Goal: Transaction & Acquisition: Download file/media

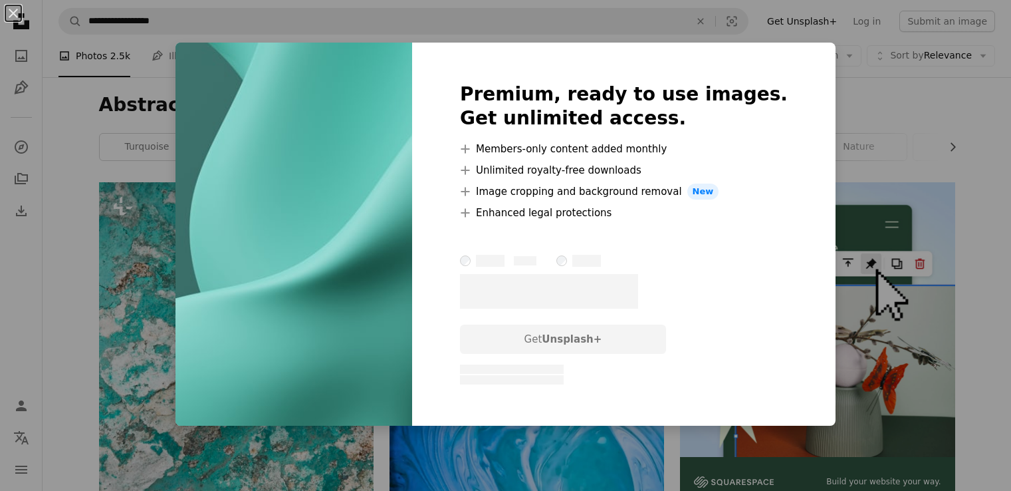
scroll to position [465, 0]
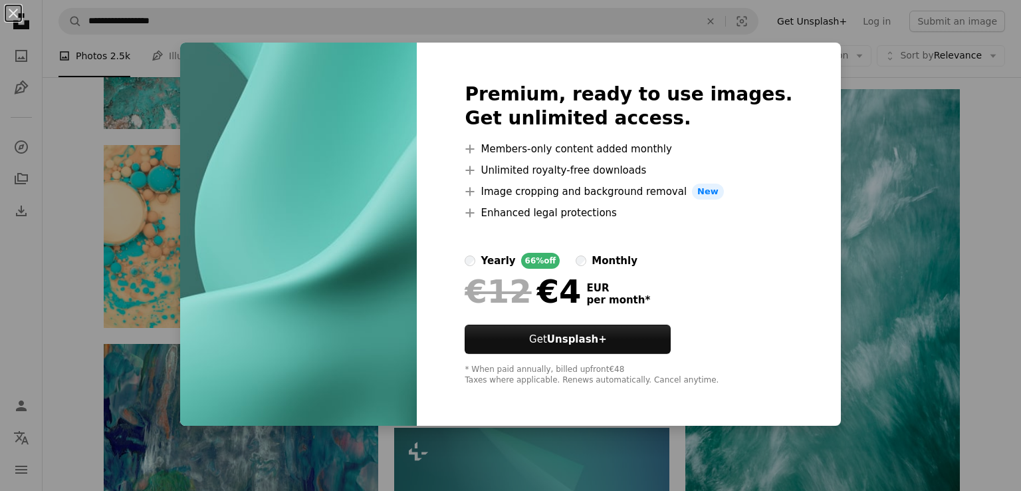
click at [861, 80] on div "An X shape Premium, ready to use images. Get unlimited access. A plus sign Memb…" at bounding box center [510, 245] width 1021 height 491
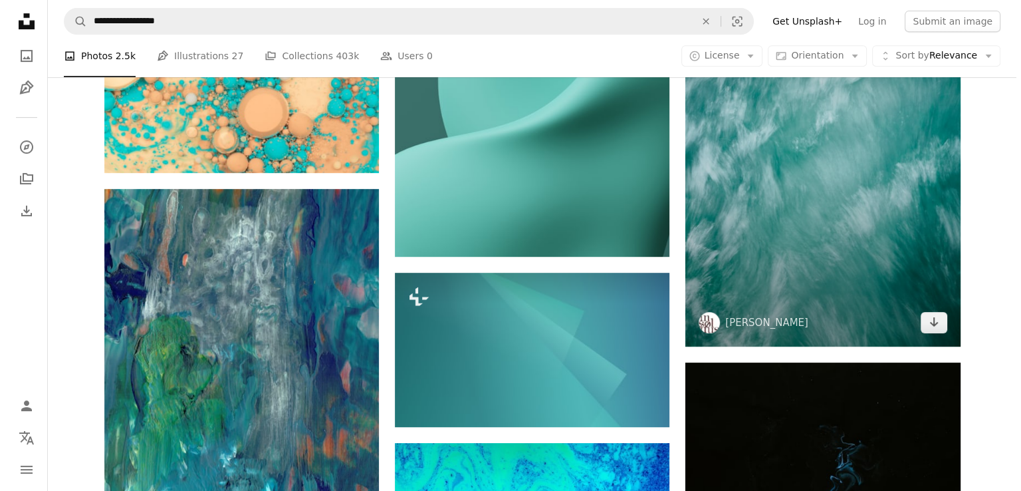
scroll to position [665, 0]
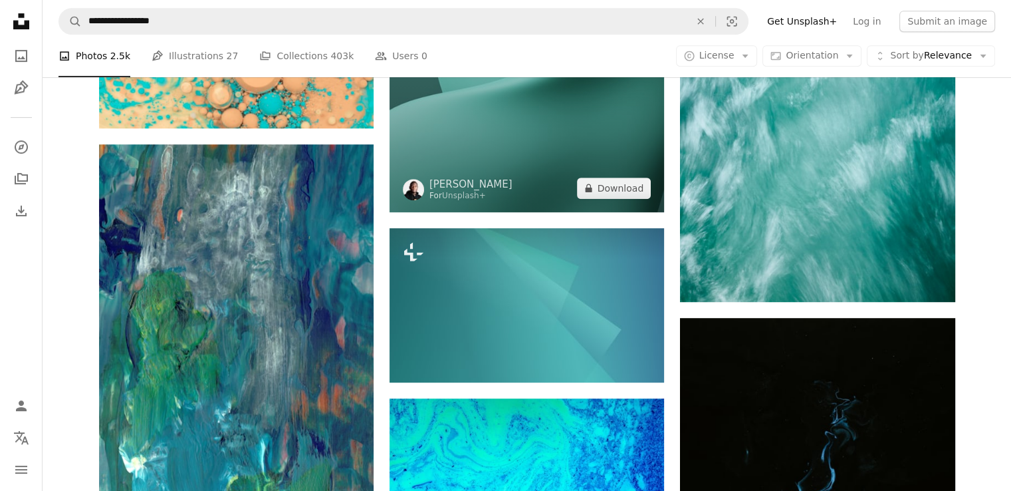
click at [594, 142] on img at bounding box center [527, 40] width 275 height 344
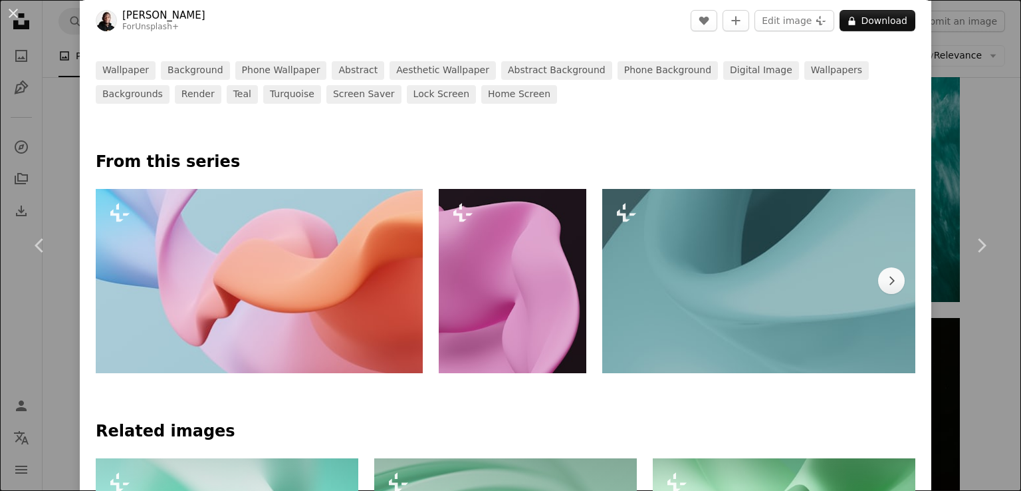
scroll to position [532, 0]
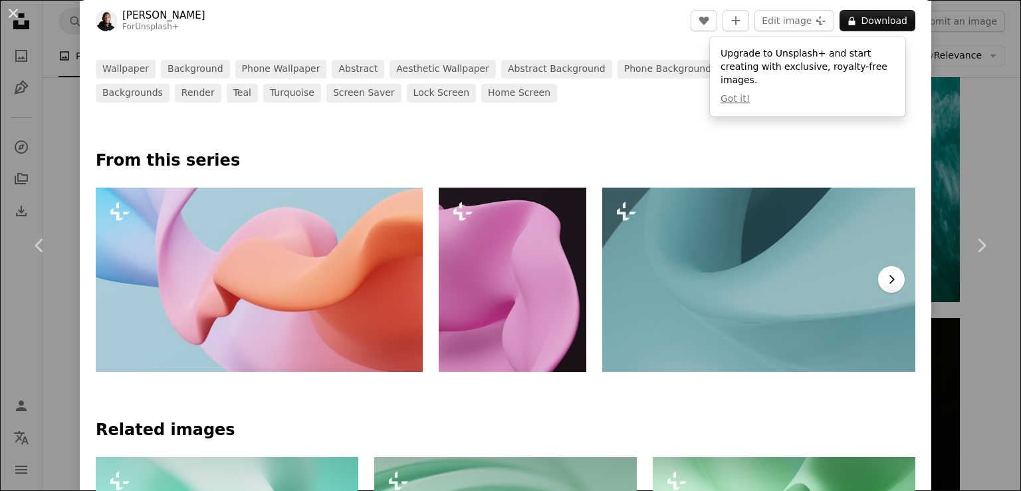
click at [885, 275] on icon "Chevron right" at bounding box center [891, 279] width 13 height 13
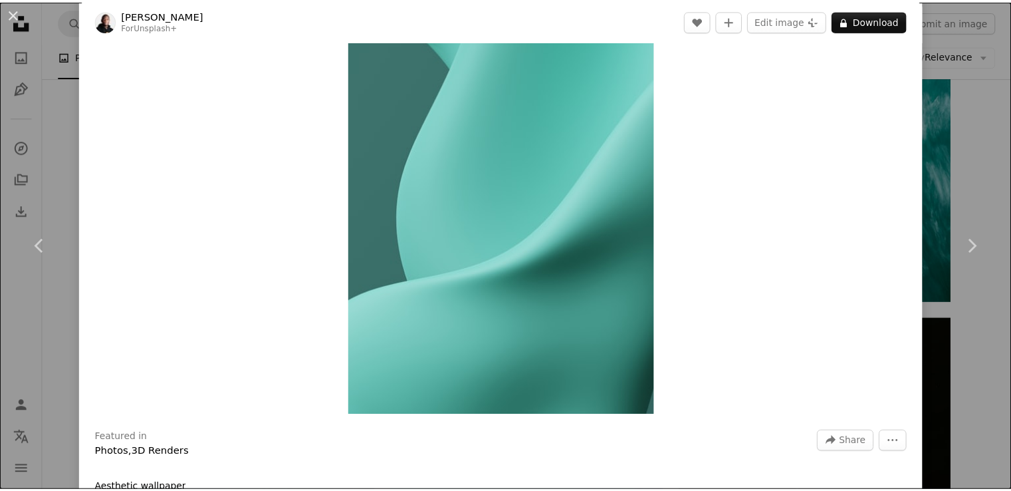
scroll to position [0, 0]
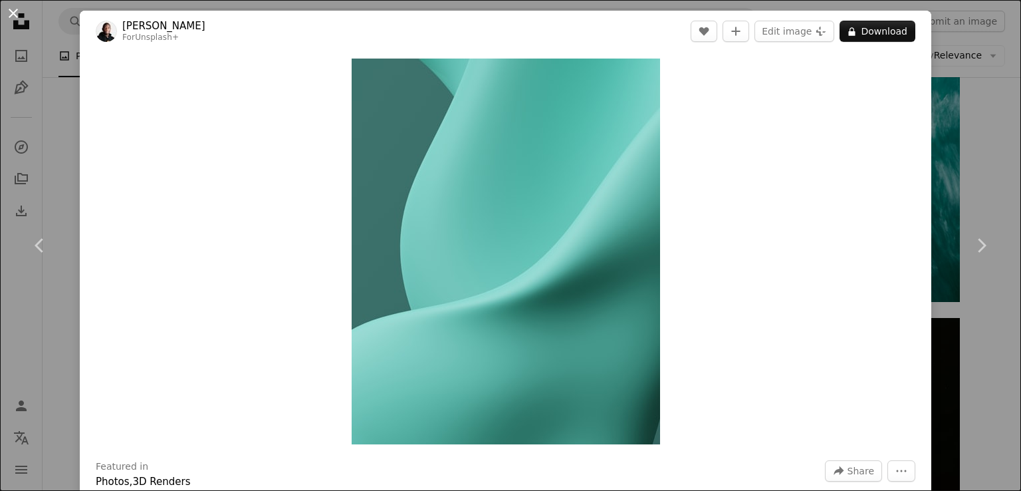
click at [13, 9] on button "An X shape" at bounding box center [13, 13] width 16 height 16
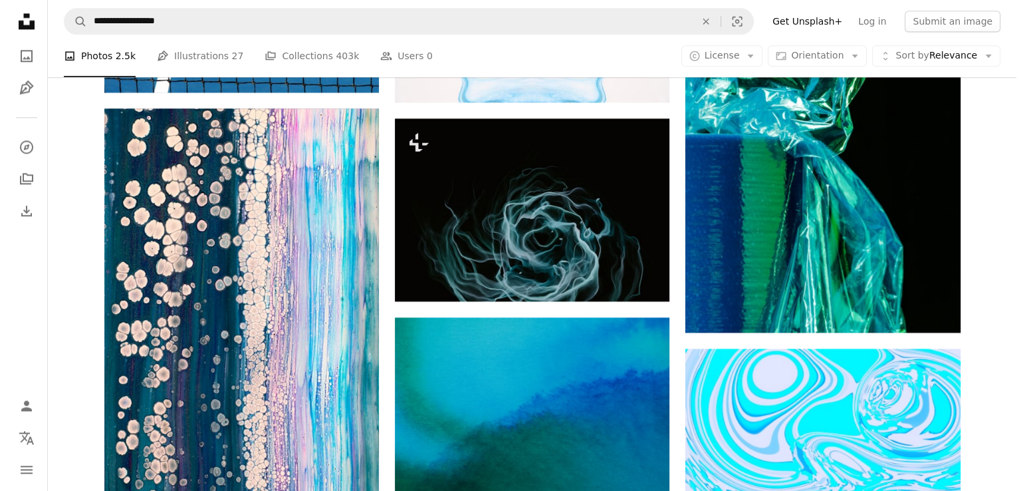
scroll to position [1862, 0]
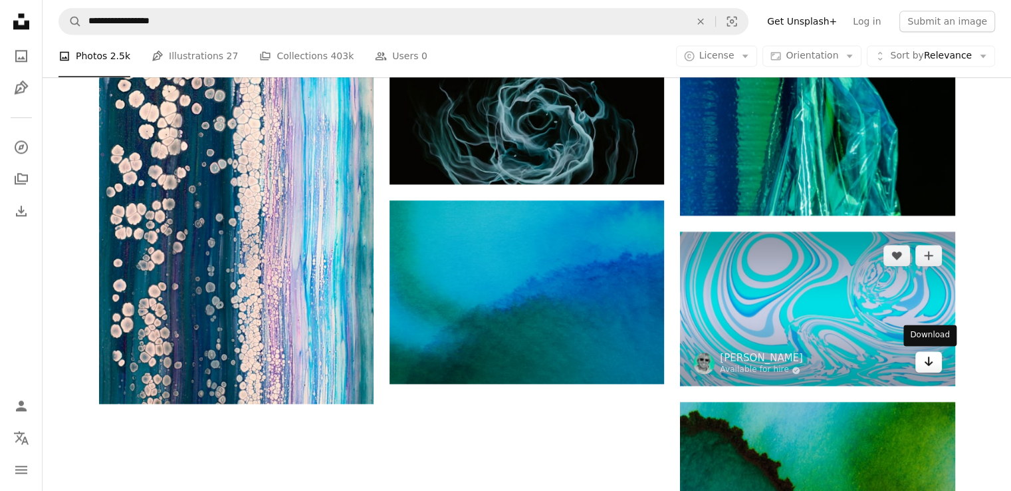
click at [933, 359] on icon "Arrow pointing down" at bounding box center [929, 361] width 11 height 16
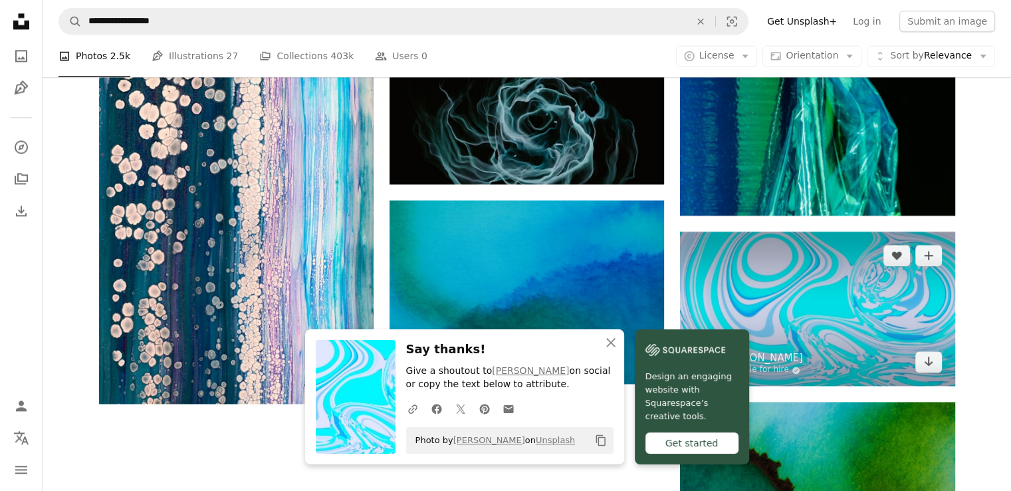
click at [906, 315] on img at bounding box center [817, 308] width 275 height 154
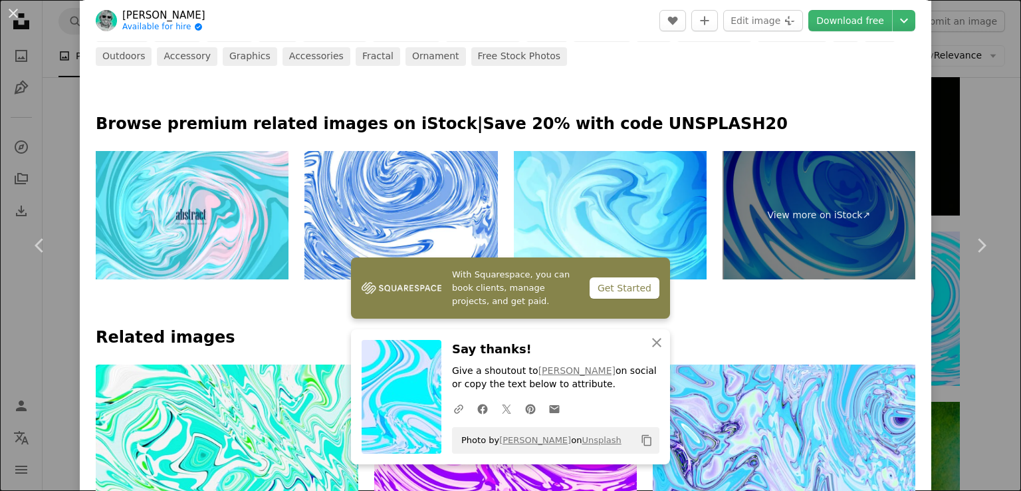
scroll to position [598, 0]
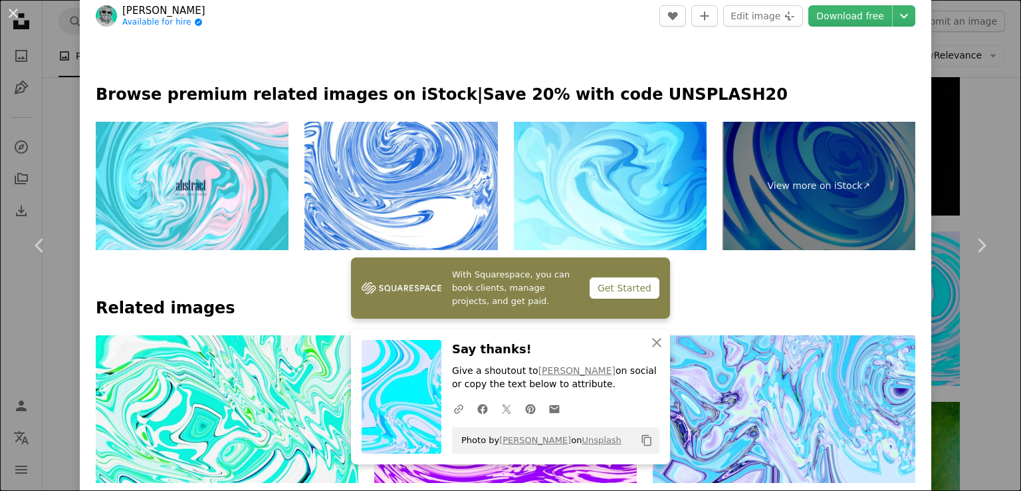
click at [654, 340] on icon "button" at bounding box center [656, 342] width 9 height 9
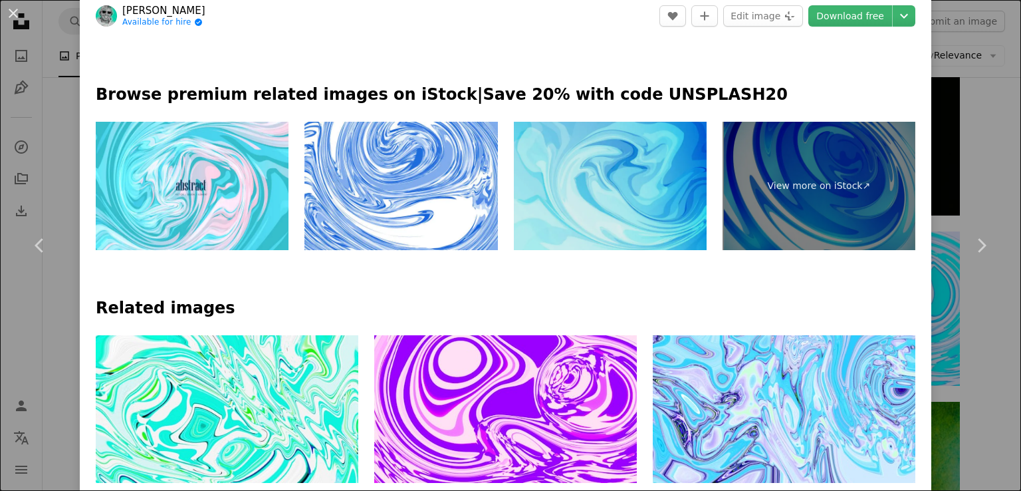
click at [662, 155] on img at bounding box center [610, 186] width 193 height 129
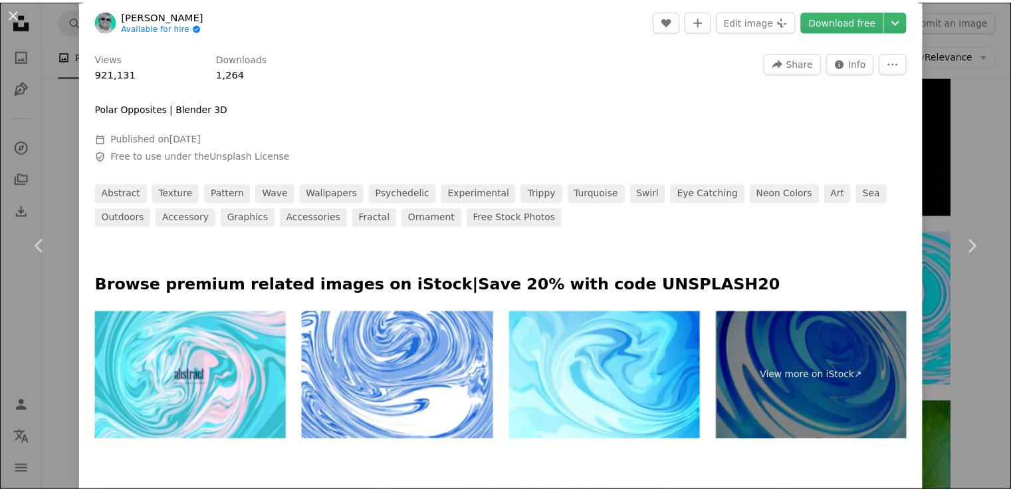
scroll to position [399, 0]
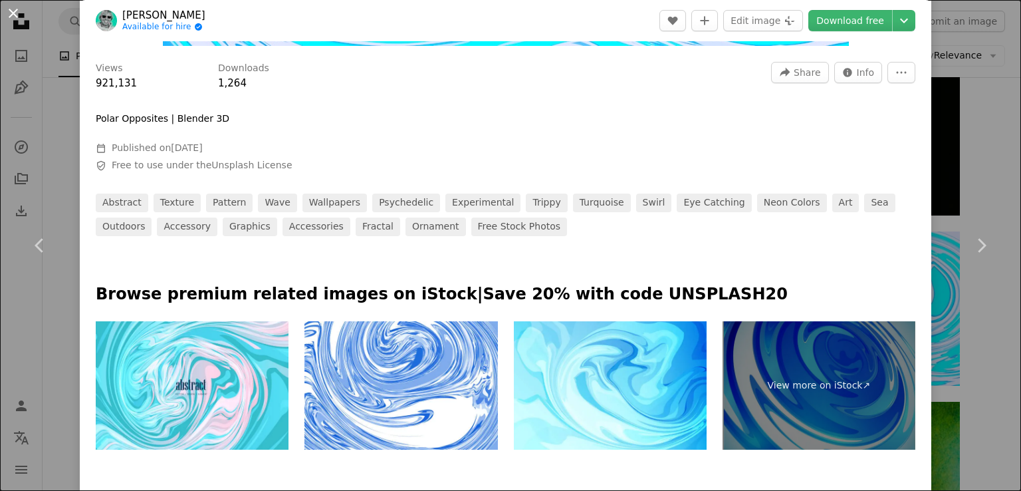
click at [15, 17] on button "An X shape" at bounding box center [13, 13] width 16 height 16
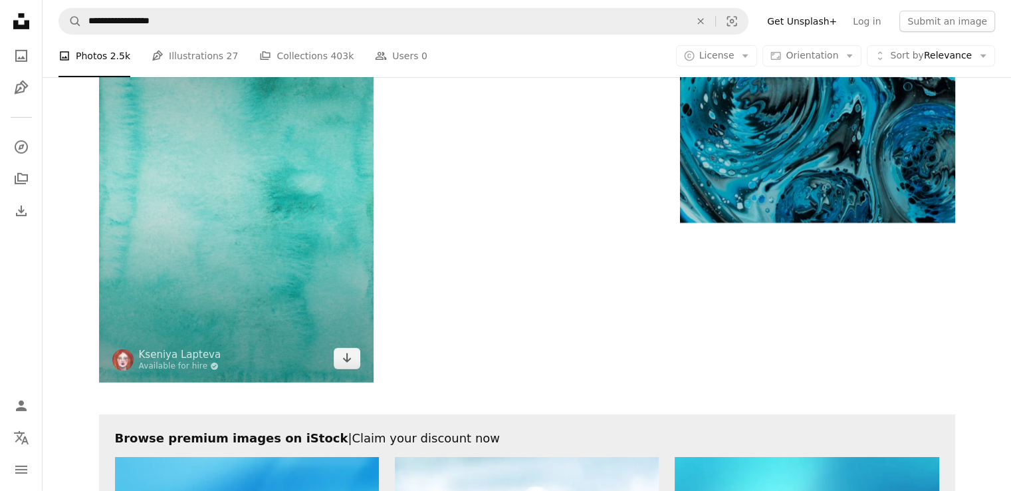
scroll to position [4455, 0]
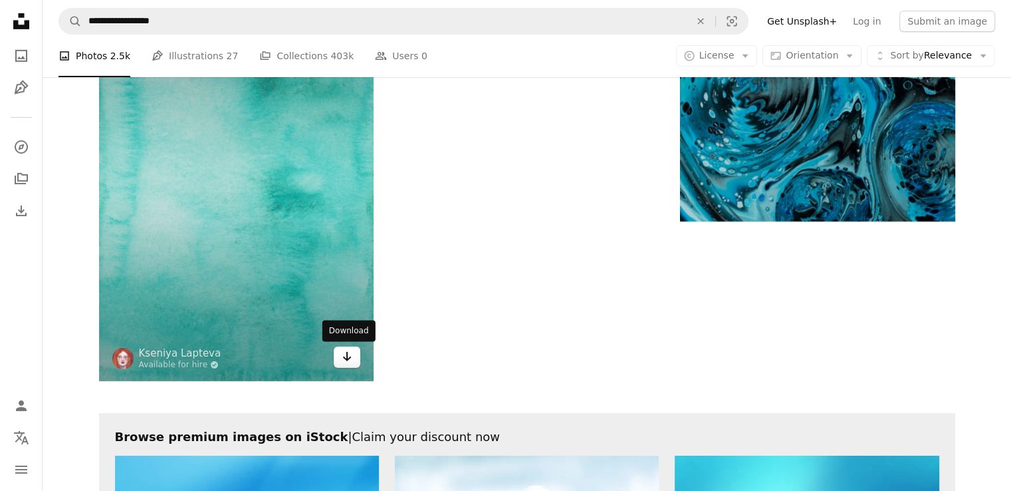
click at [346, 358] on icon "Download" at bounding box center [347, 356] width 9 height 9
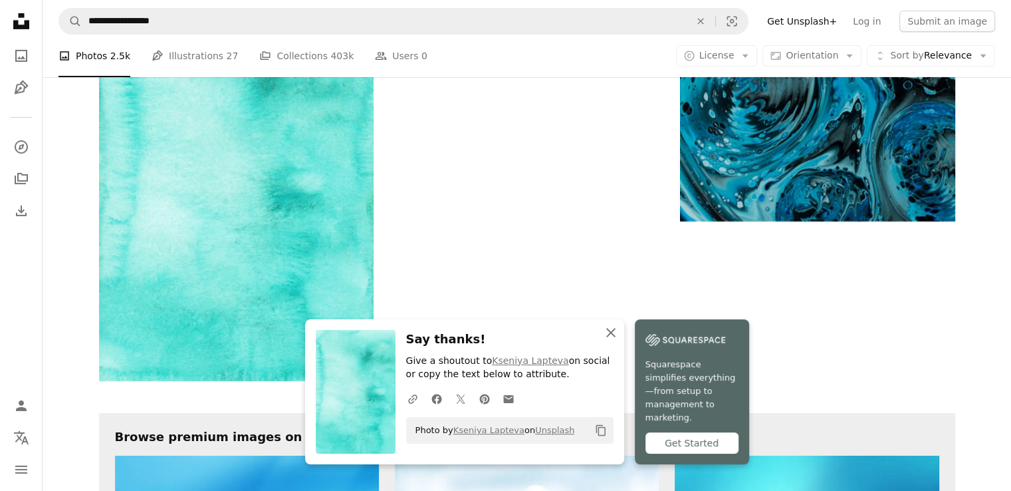
click at [614, 340] on icon "An X shape" at bounding box center [611, 333] width 16 height 16
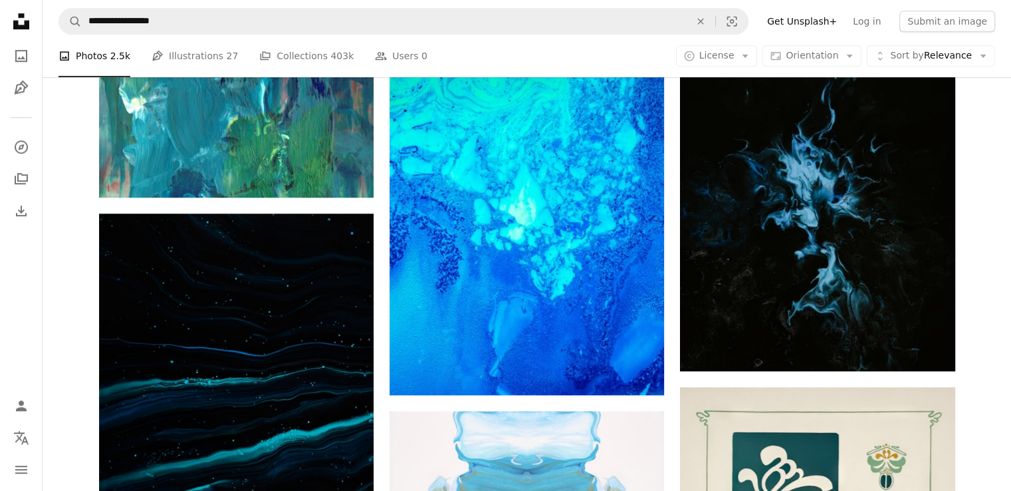
scroll to position [931, 0]
